Goal: Check status: Check status

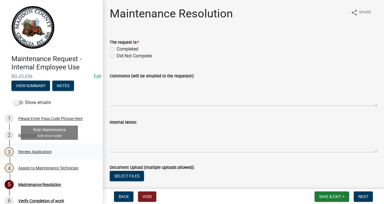
click at [49, 151] on div "Review Application" at bounding box center [34, 152] width 33 height 4
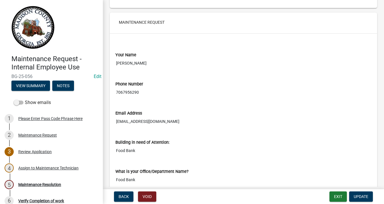
scroll to position [86, 0]
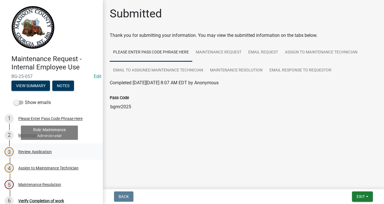
click at [42, 150] on div "Review Application" at bounding box center [34, 152] width 33 height 4
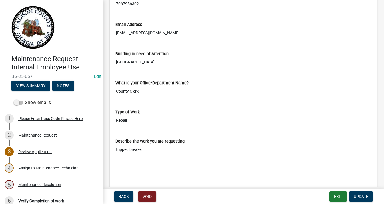
scroll to position [174, 0]
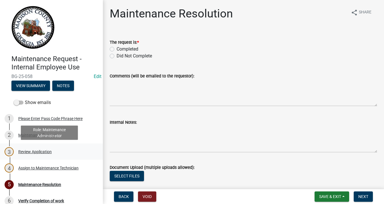
click at [45, 151] on div "Review Application" at bounding box center [34, 152] width 33 height 4
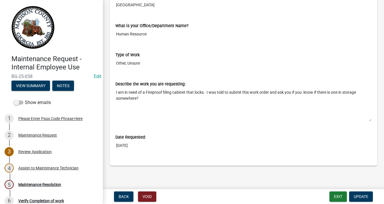
scroll to position [231, 0]
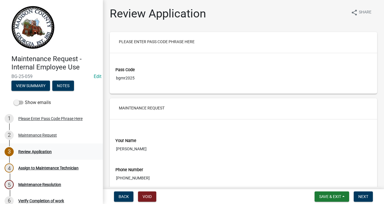
click at [35, 150] on div "Review Application" at bounding box center [34, 152] width 33 height 4
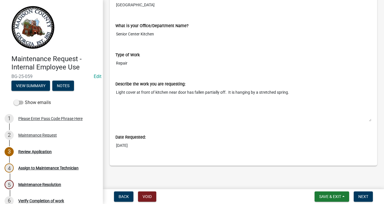
scroll to position [231, 0]
